Goal: Task Accomplishment & Management: Manage account settings

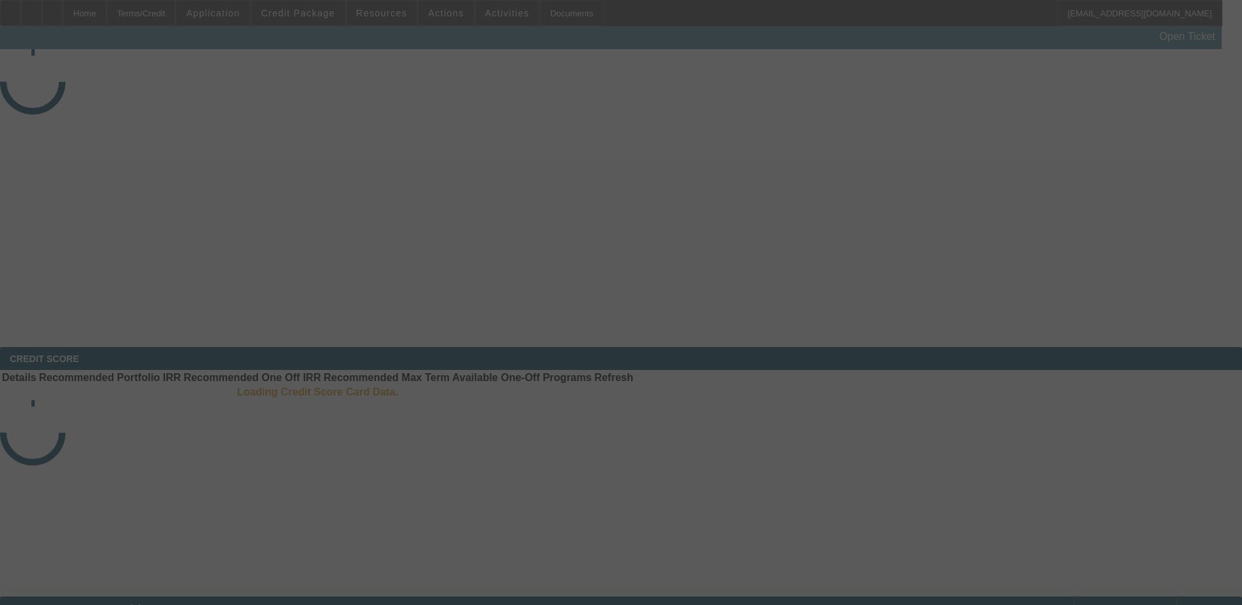
select select "3"
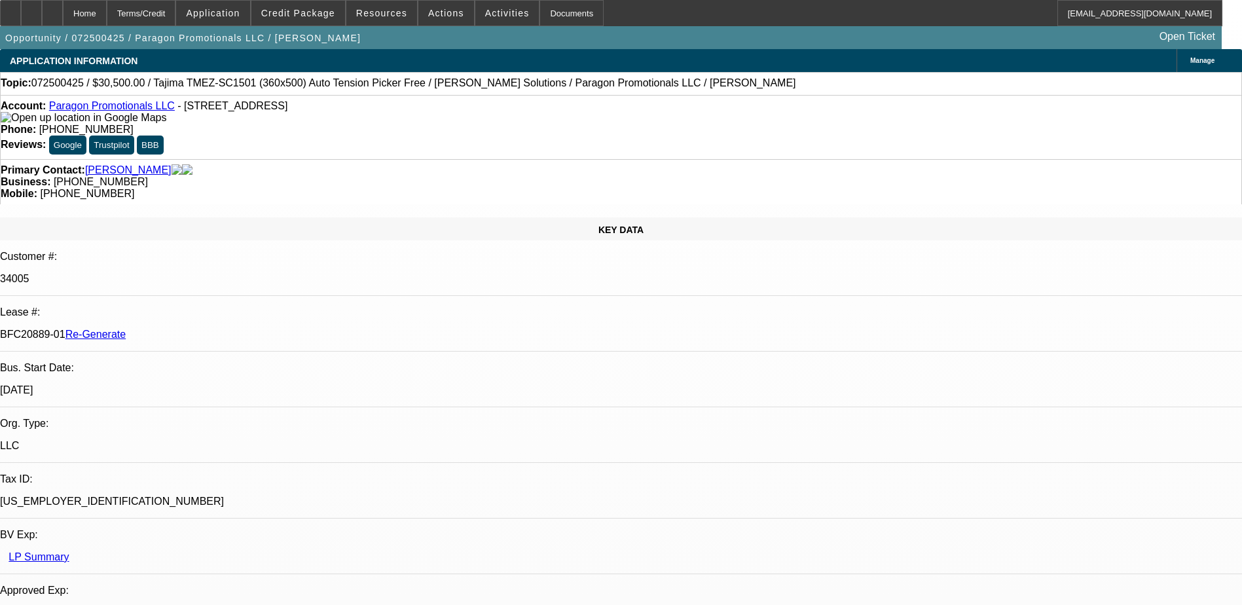
select select "0"
select select "2"
select select "0"
select select "6"
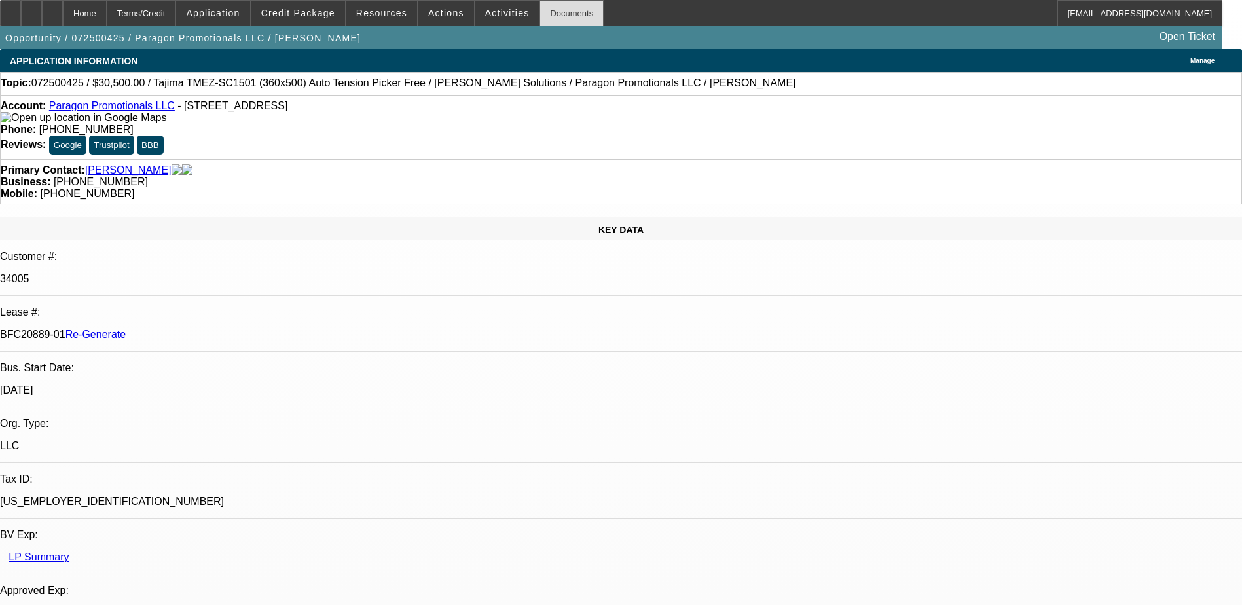
click at [543, 11] on div "Documents" at bounding box center [571, 13] width 64 height 26
click at [445, 20] on span at bounding box center [446, 12] width 56 height 31
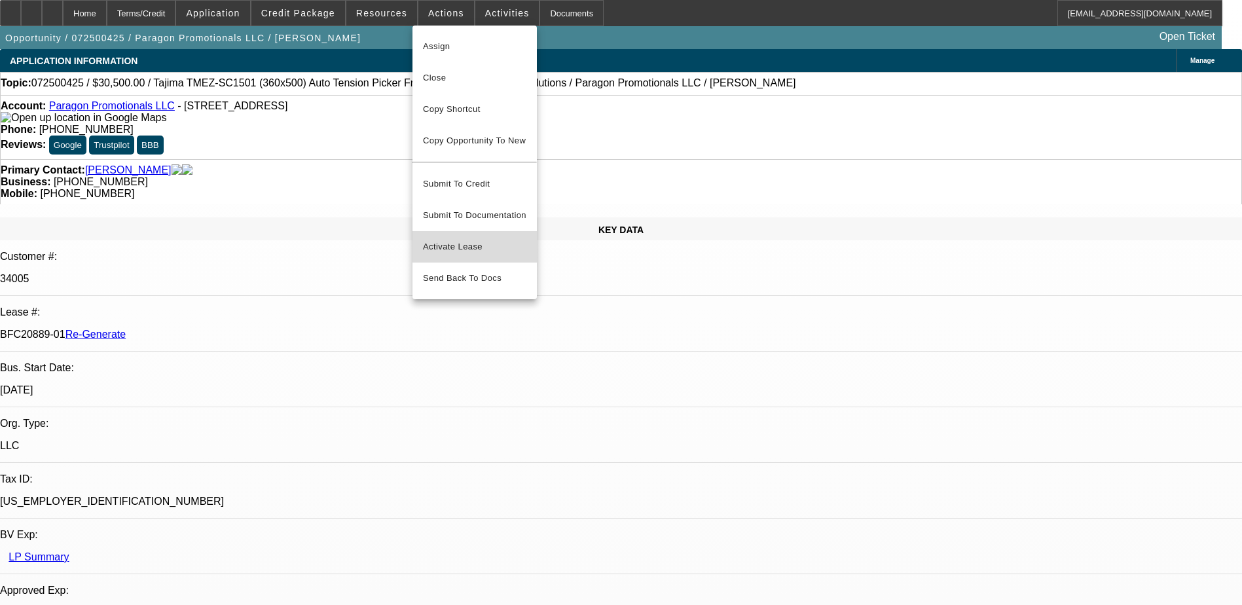
click at [467, 239] on span "Activate Lease" at bounding box center [474, 247] width 103 height 16
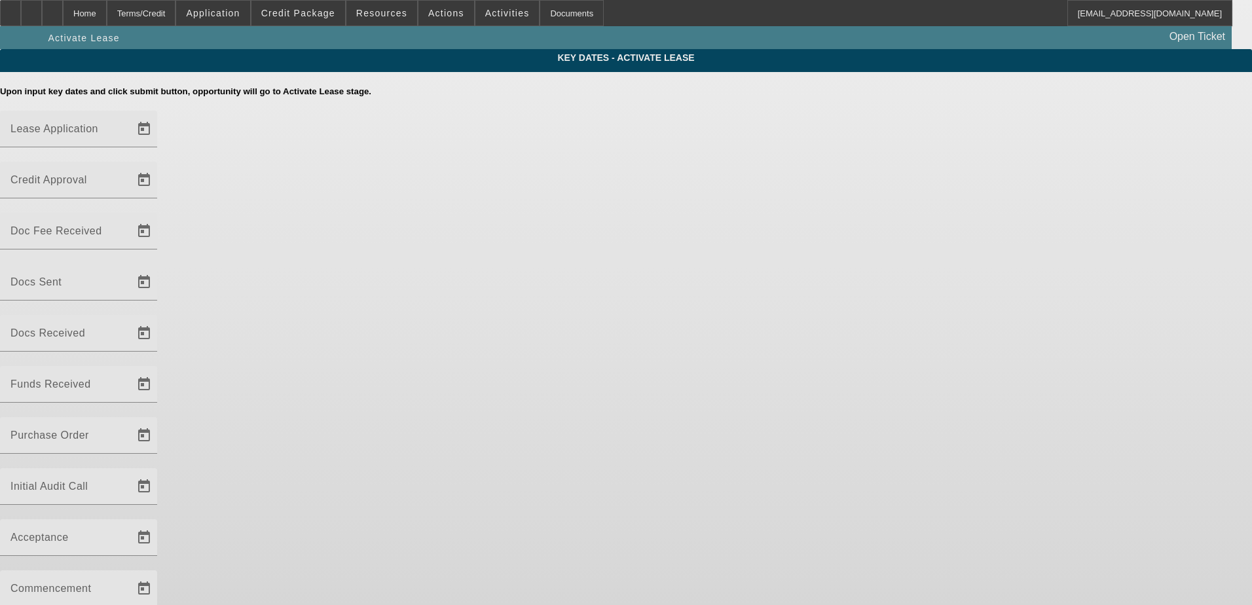
type input "[DATE]"
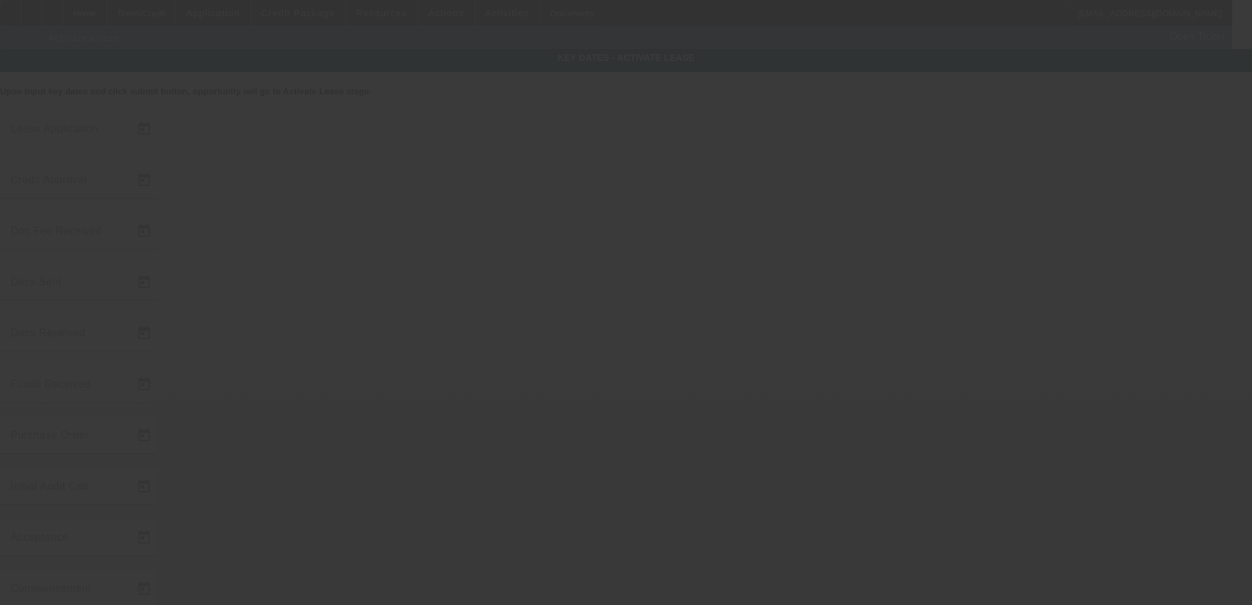
type input "[DATE]"
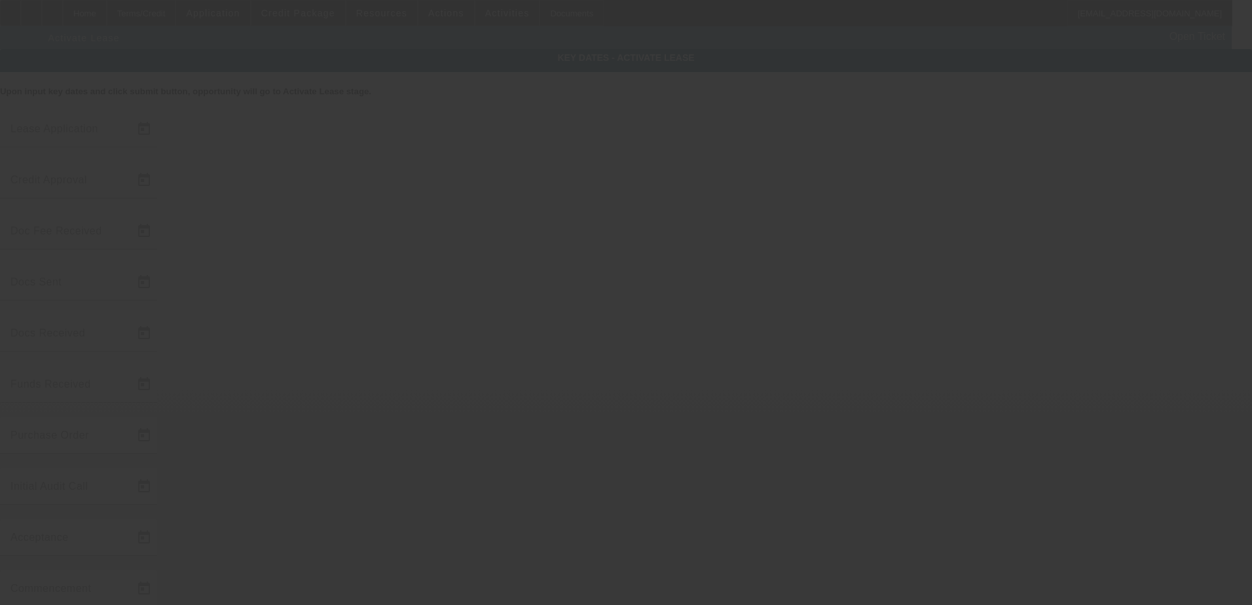
type input "[DATE]"
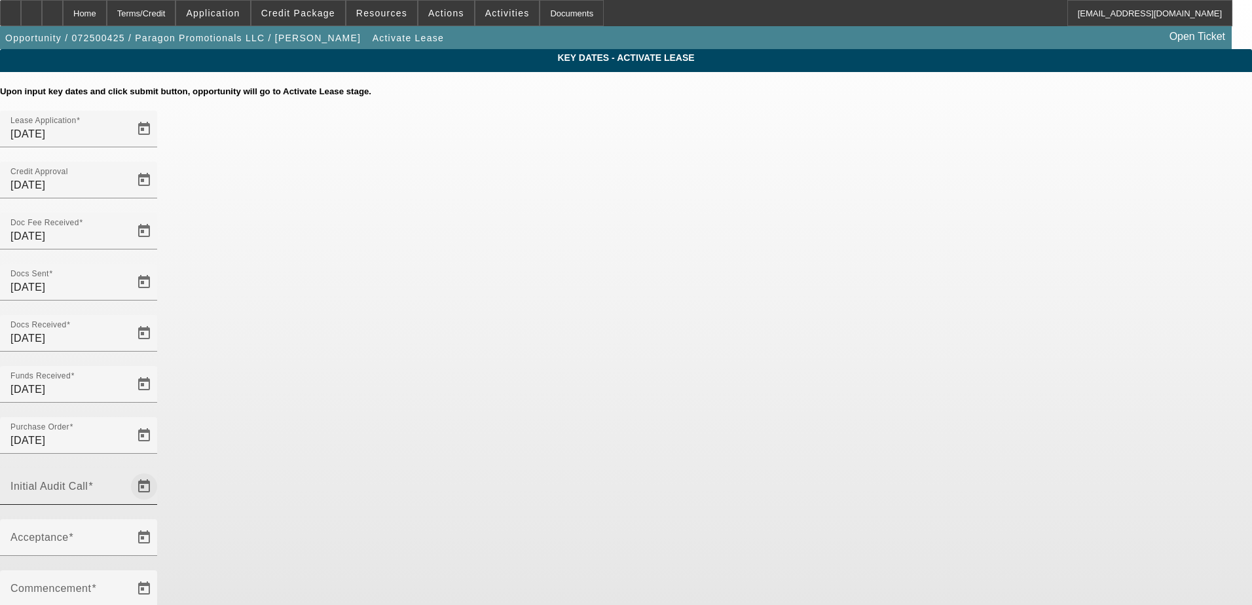
click at [160, 471] on span "Open calendar" at bounding box center [143, 486] width 31 height 31
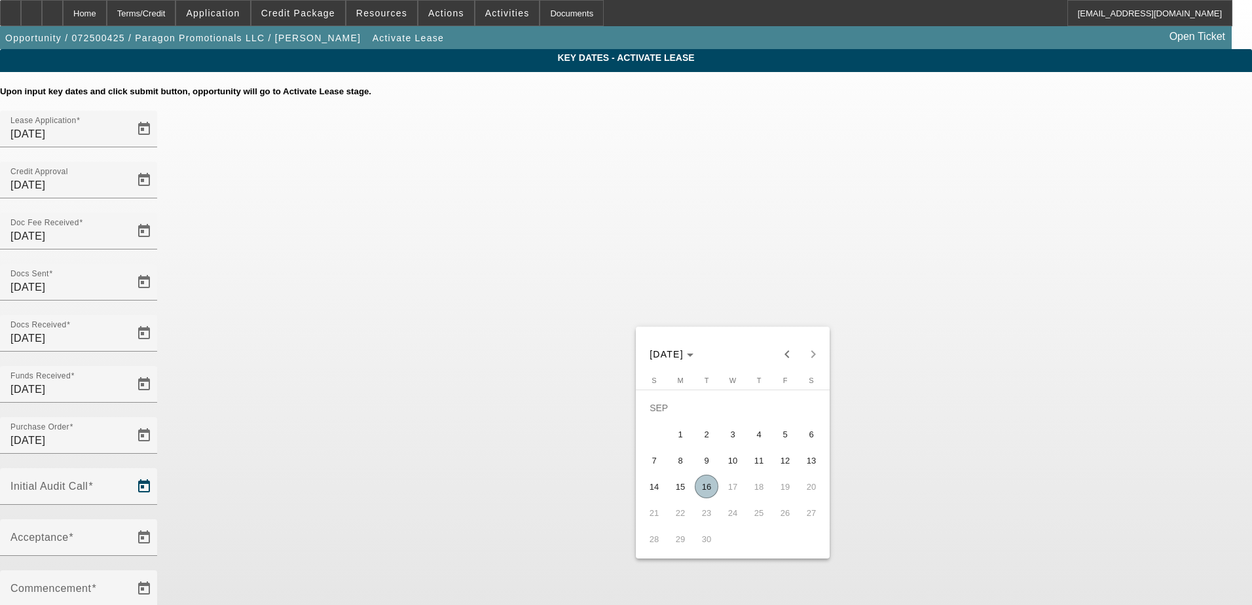
drag, startPoint x: 707, startPoint y: 487, endPoint x: 570, endPoint y: 372, distance: 178.9
click at [706, 487] on span "16" at bounding box center [707, 487] width 24 height 24
type input "[DATE]"
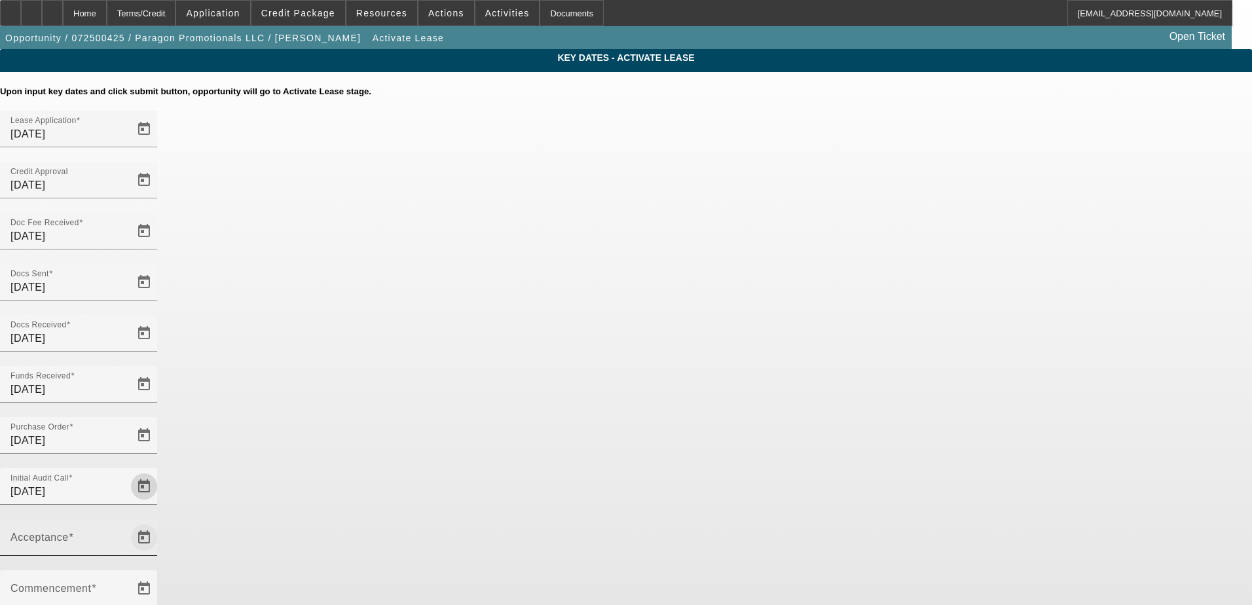
click at [160, 522] on span "Open calendar" at bounding box center [143, 537] width 31 height 31
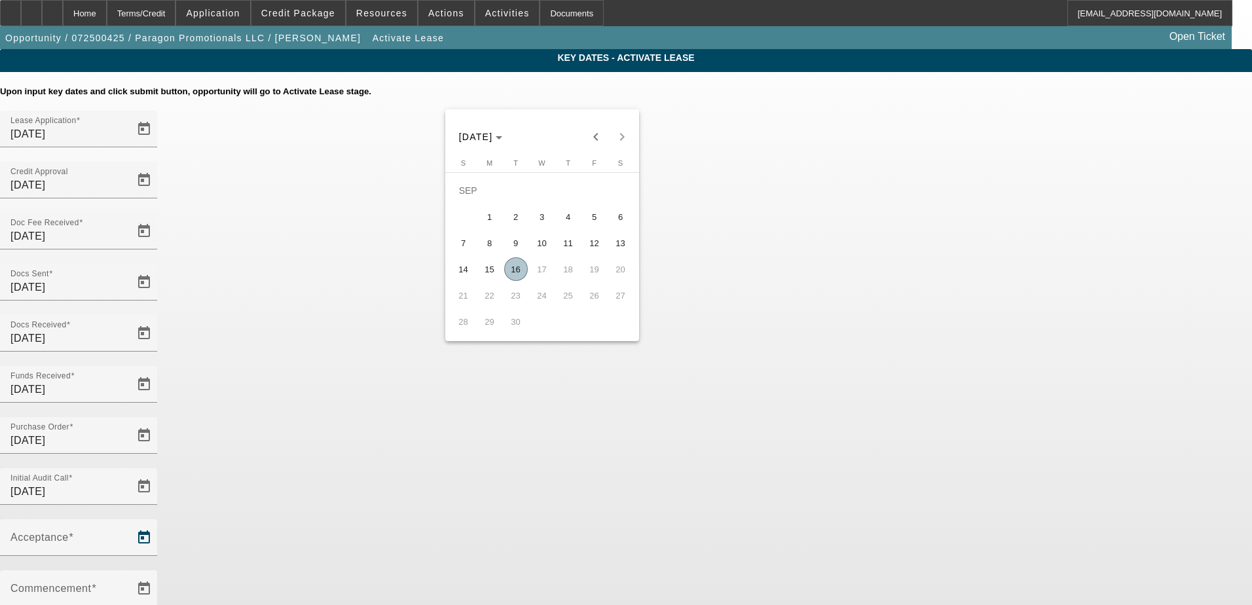
click at [519, 273] on span "16" at bounding box center [516, 269] width 24 height 24
type input "[DATE]"
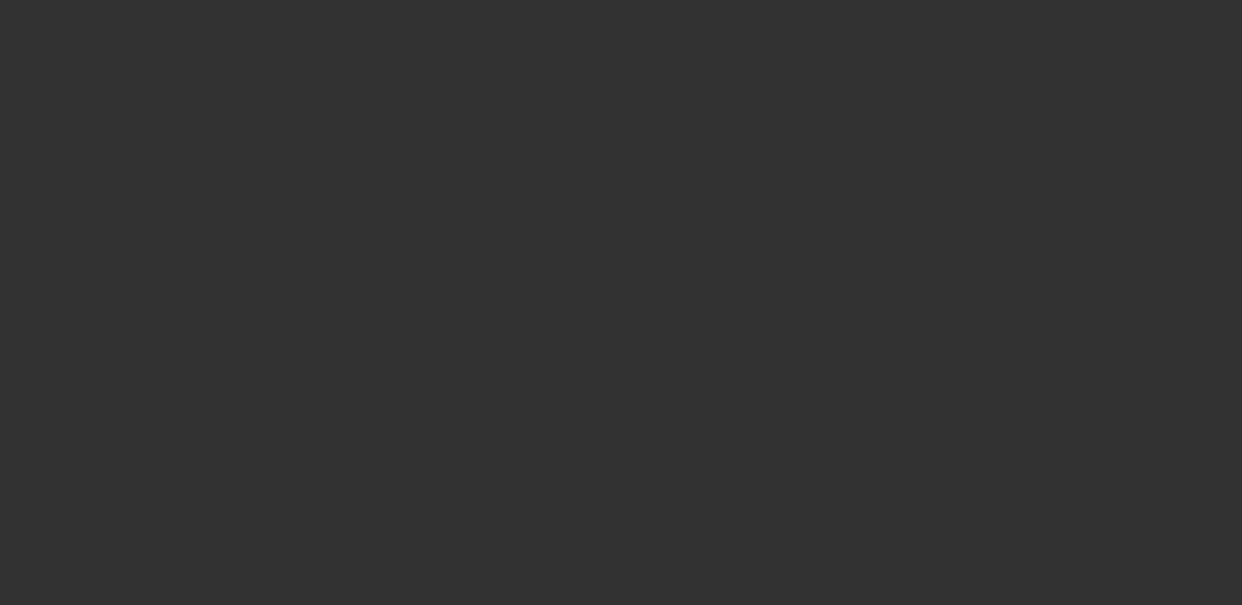
select select "4"
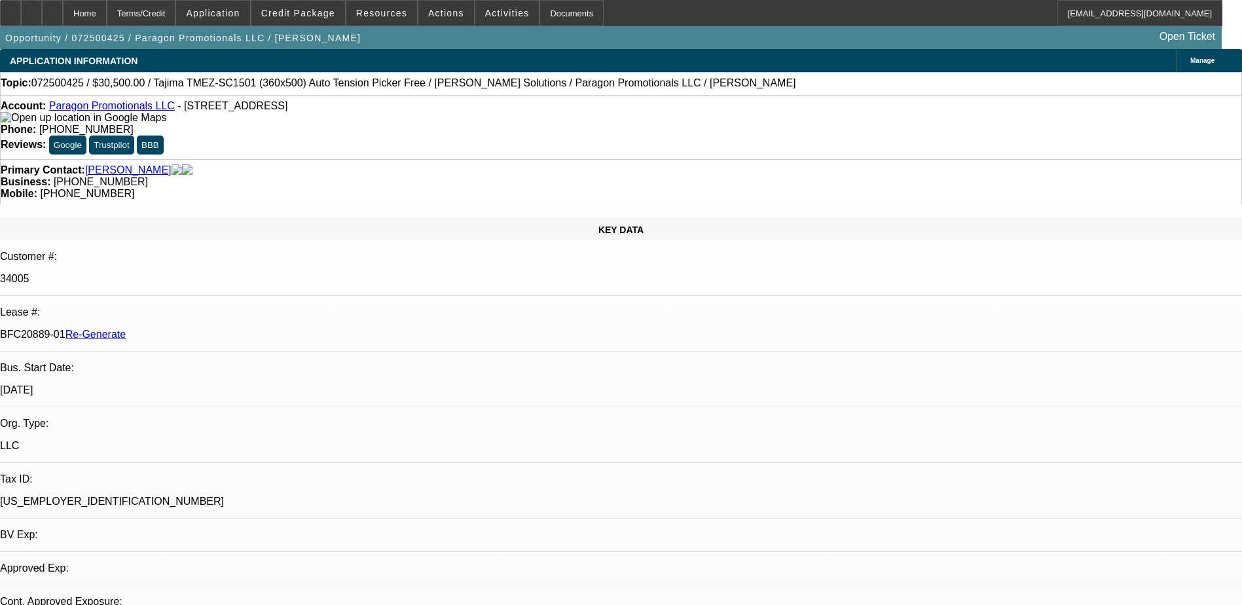
select select "0"
select select "2"
select select "0"
select select "6"
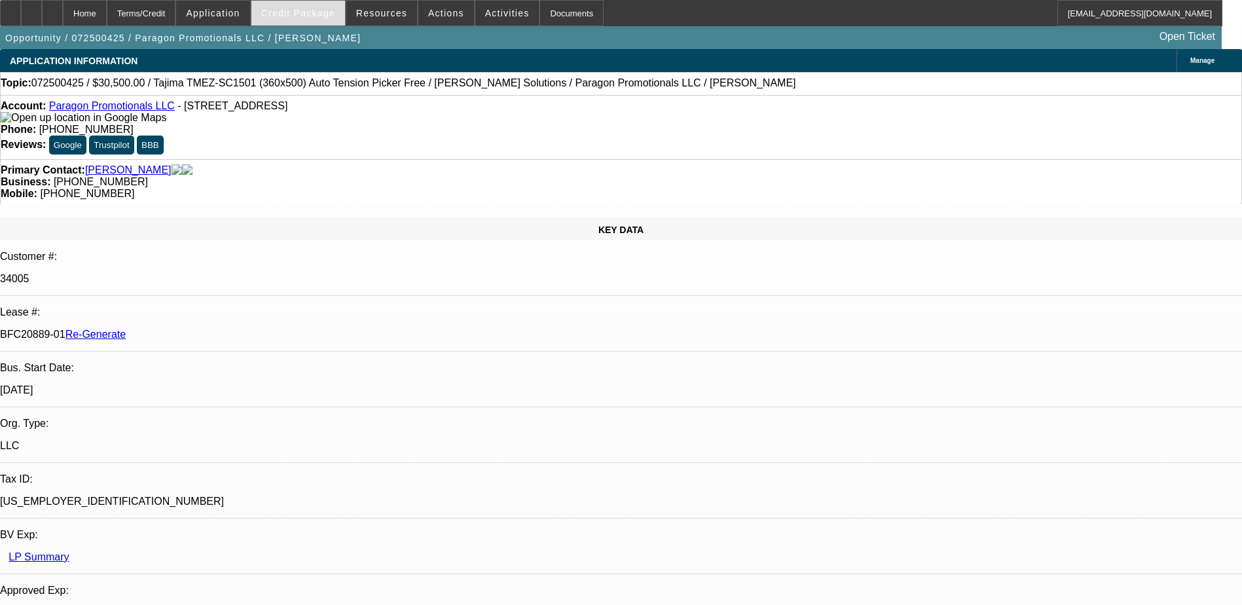
click at [314, 0] on div "Credit Package" at bounding box center [298, 13] width 95 height 26
click at [312, 10] on span "Credit Package" at bounding box center [298, 13] width 74 height 10
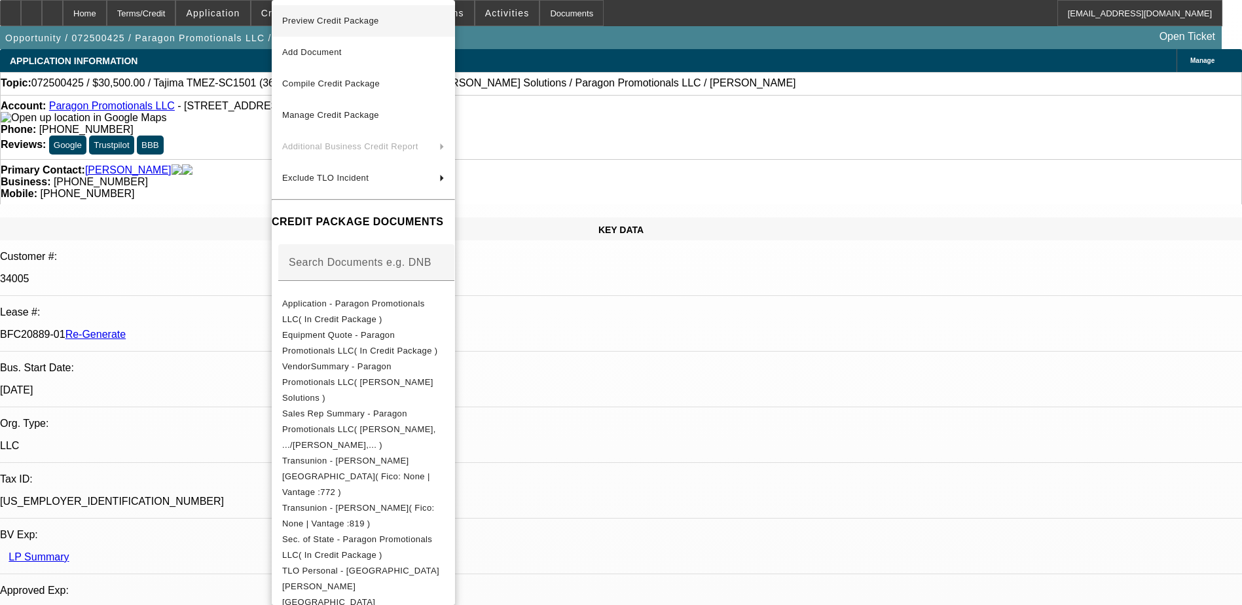
click at [355, 18] on span "Preview Credit Package" at bounding box center [330, 21] width 97 height 10
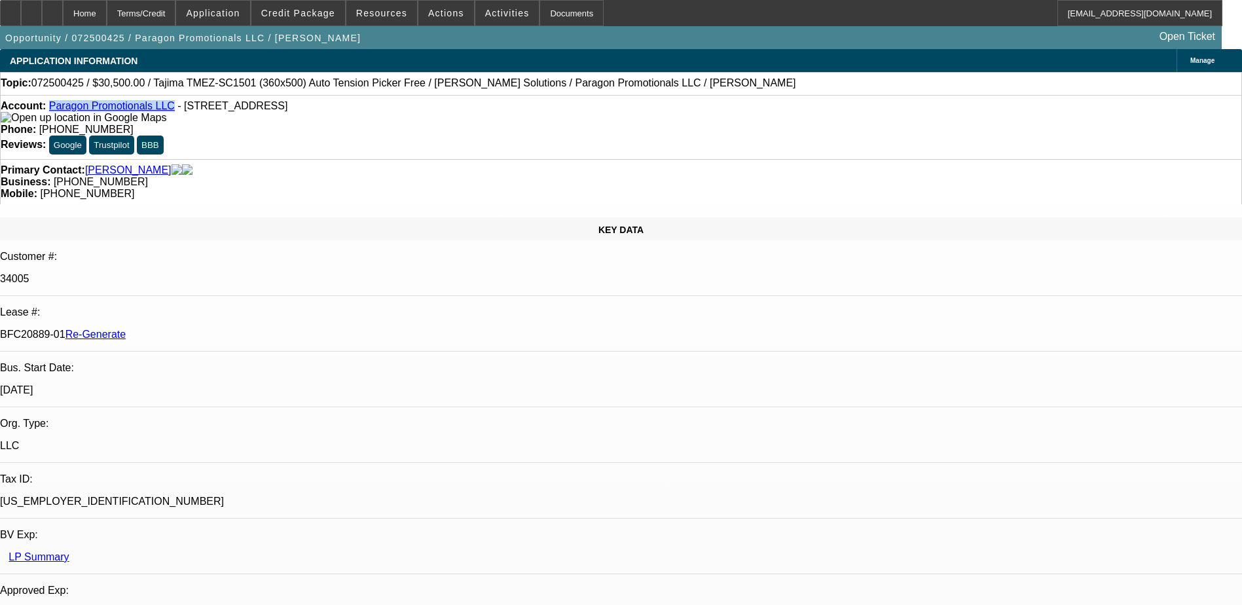
drag, startPoint x: 163, startPoint y: 104, endPoint x: 60, endPoint y: 108, distance: 102.9
click at [60, 108] on div "Account: Paragon Promotionals LLC - [STREET_ADDRESS]" at bounding box center [621, 112] width 1241 height 24
copy link "Paragon Promotionals LLC"
drag, startPoint x: 155, startPoint y: 220, endPoint x: 209, endPoint y: 227, distance: 54.2
click at [209, 329] on div "BFC20889-01 Re-Generate" at bounding box center [621, 335] width 1242 height 12
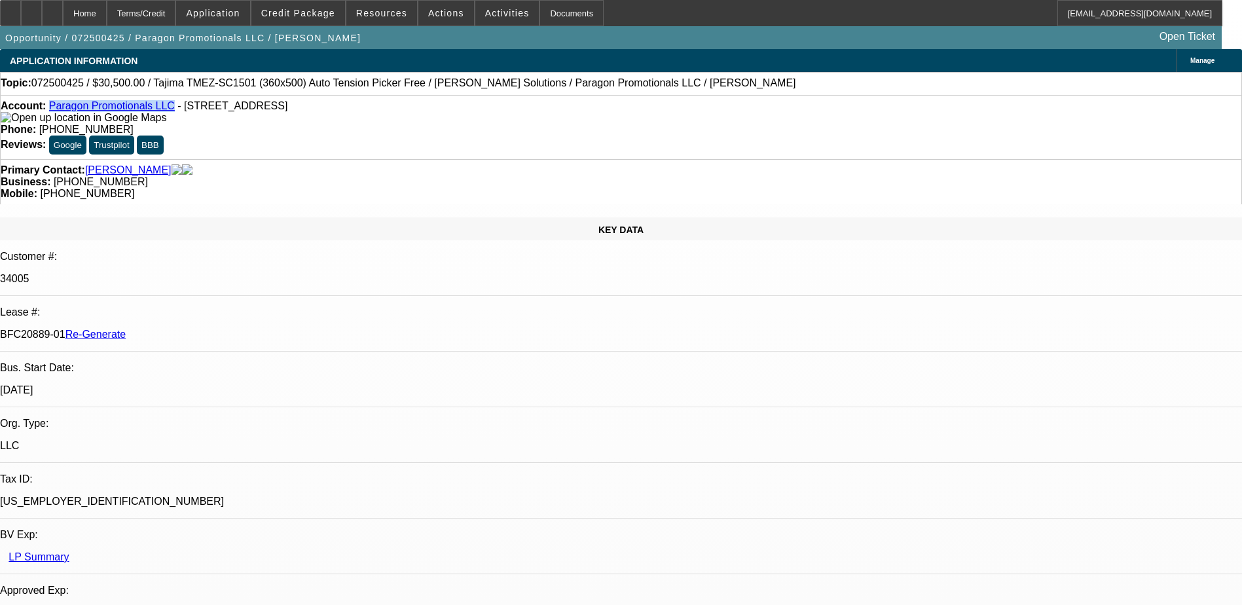
copy p "BFC20889-01"
